Goal: Information Seeking & Learning: Learn about a topic

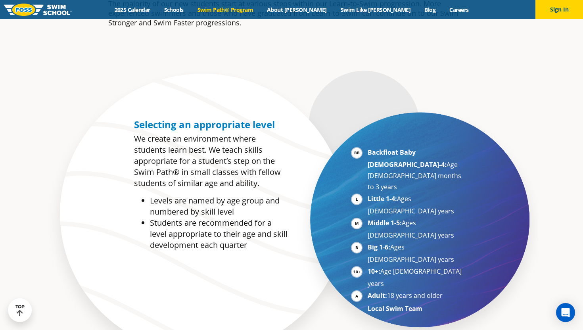
click at [367, 153] on li "Backfloat Baby 1-4: Age 6 months to 3 years" at bounding box center [415, 170] width 97 height 46
click at [367, 217] on li "Middle 1-5: Ages 5-7 years" at bounding box center [415, 228] width 97 height 23
click at [367, 241] on li "Big 1-6: Ages 7-10 years" at bounding box center [415, 252] width 97 height 23
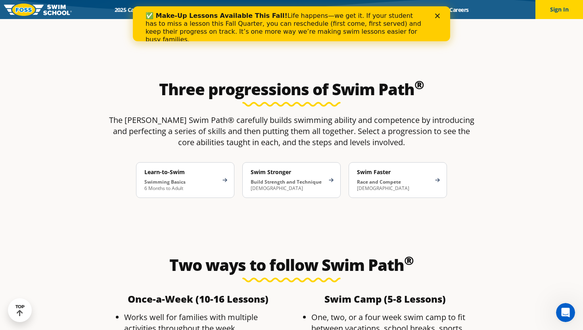
scroll to position [1266, 0]
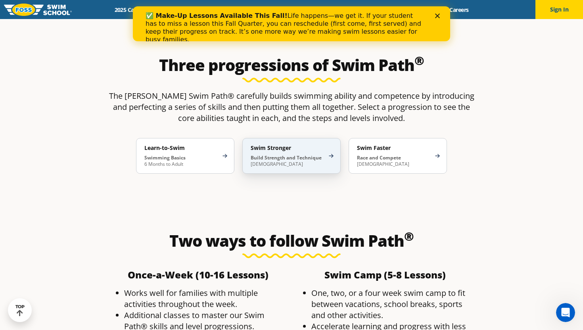
click at [293, 138] on div "Swim Stronger Build Strength and Technique 5-13 Years Old" at bounding box center [291, 156] width 98 height 36
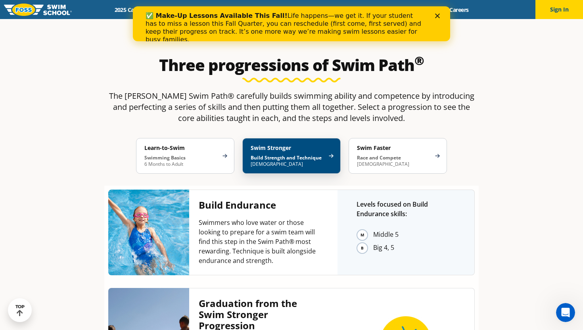
click at [293, 138] on div "Swim Stronger Build Strength and Technique 5-13 Years Old" at bounding box center [291, 156] width 98 height 36
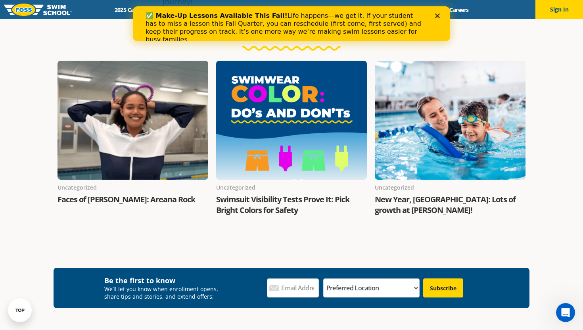
scroll to position [1656, 0]
